Goal: Navigation & Orientation: Find specific page/section

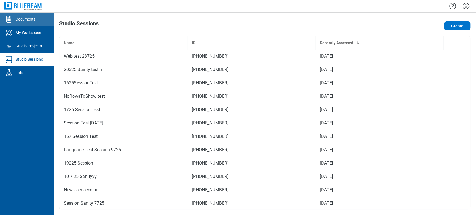
click at [31, 13] on link "Documents" at bounding box center [26, 19] width 53 height 13
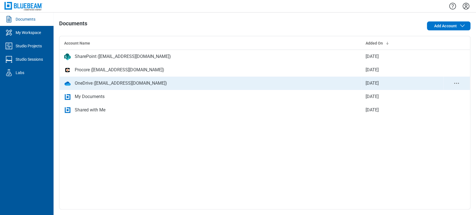
click at [381, 82] on td "19 Aug 2025" at bounding box center [402, 83] width 82 height 13
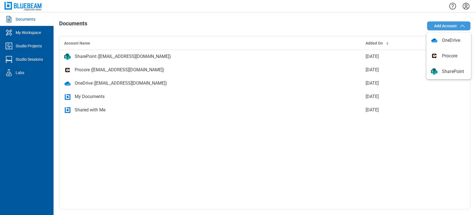
click at [447, 27] on span "Add Account" at bounding box center [445, 26] width 23 height 6
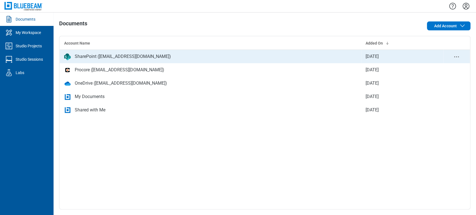
click at [92, 57] on div "SharePoint (veeraeshwar@gmail.com)" at bounding box center [123, 56] width 96 height 7
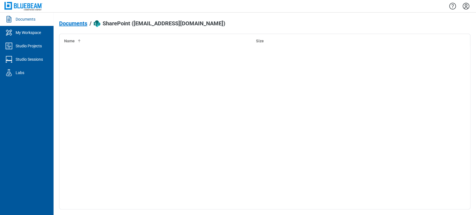
click at [84, 24] on span "Documents" at bounding box center [73, 23] width 28 height 6
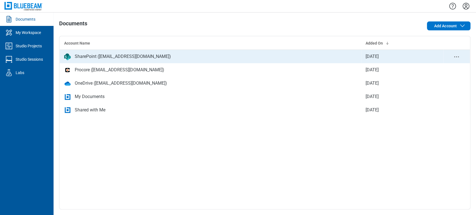
click at [98, 59] on div "SharePoint (veeraeshwar@gmail.com)" at bounding box center [123, 56] width 96 height 7
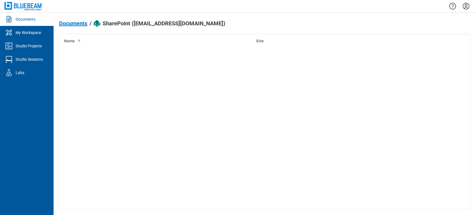
click at [69, 23] on span "Documents" at bounding box center [73, 23] width 28 height 6
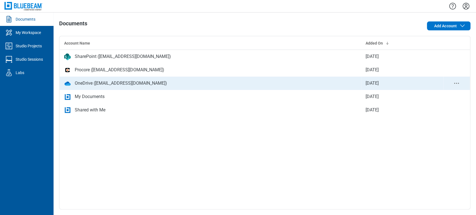
click at [118, 83] on div "OneDrive (veeraeshwar@gmail.com)" at bounding box center [121, 83] width 92 height 7
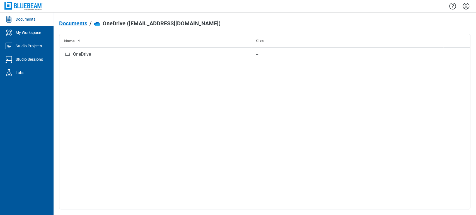
click at [85, 23] on span "Documents" at bounding box center [73, 23] width 28 height 6
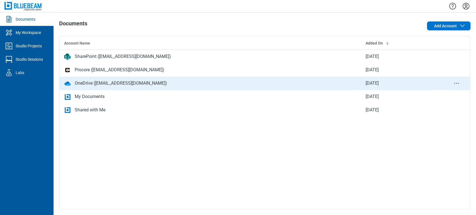
click at [128, 80] on div "OneDrive (veeraeshwar@gmail.com)" at bounding box center [121, 83] width 92 height 7
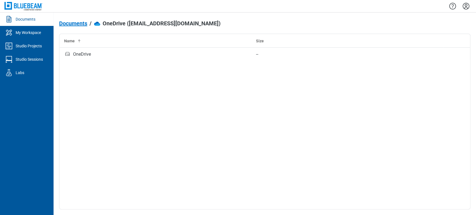
click at [83, 23] on span "Documents" at bounding box center [73, 23] width 28 height 6
